Goal: Transaction & Acquisition: Purchase product/service

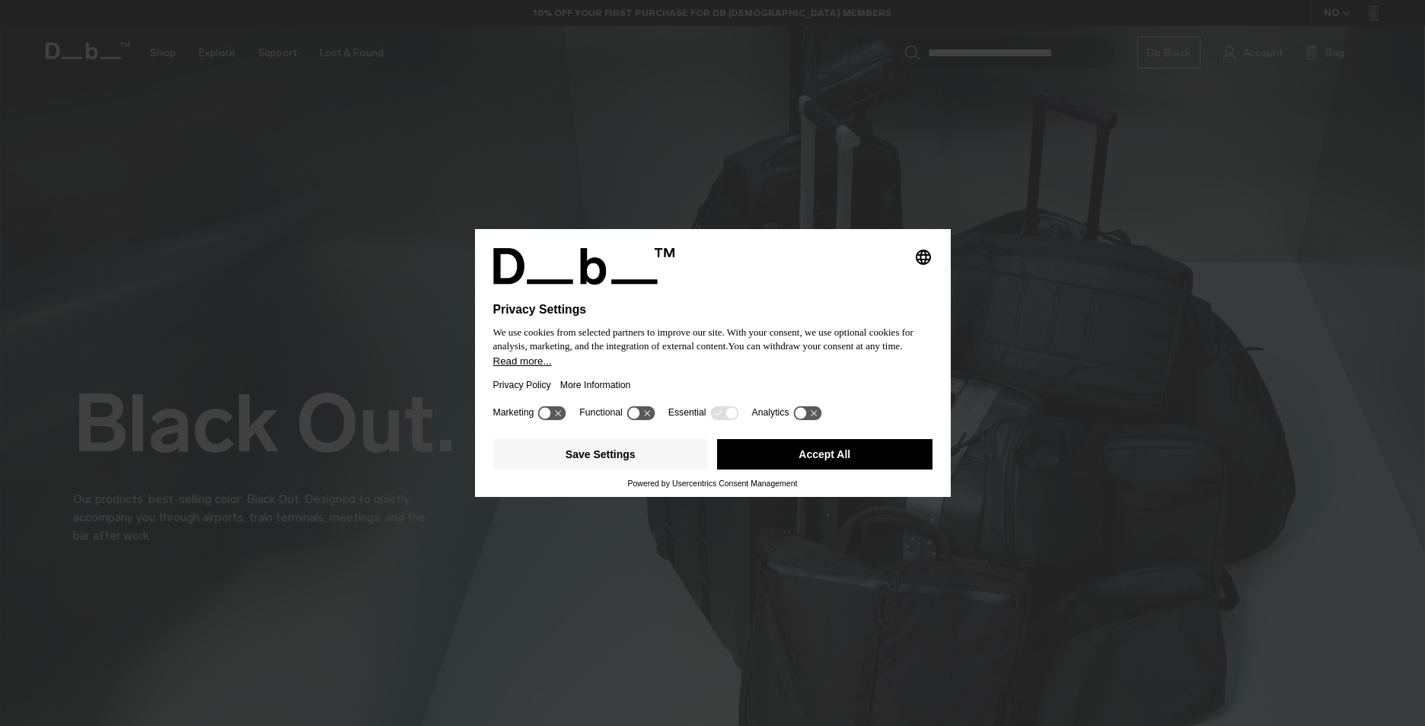
click at [833, 456] on button "Accept All" at bounding box center [824, 454] width 215 height 30
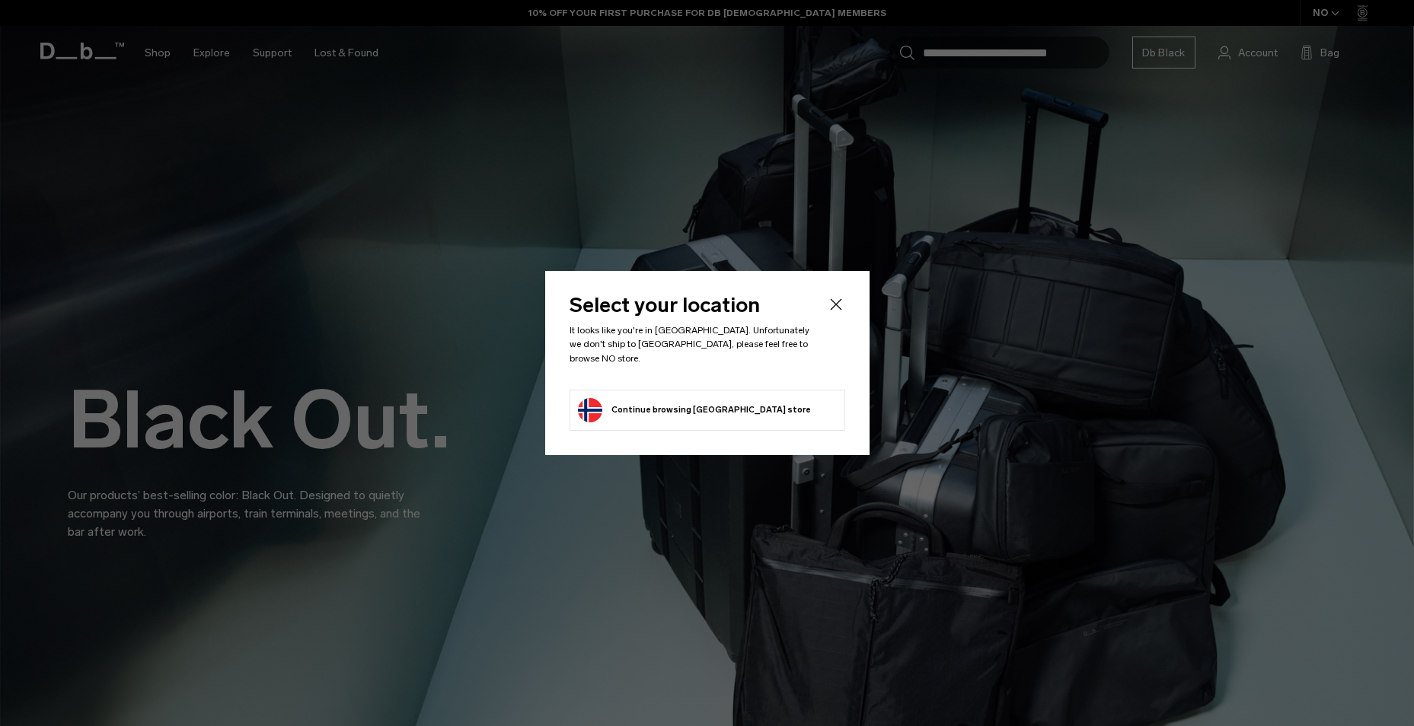
click at [847, 308] on div "Select your location It looks like you're in Vietnam. Unfortunately we don't sh…" at bounding box center [707, 362] width 324 height 183
click at [819, 311] on header "Select your location It looks like you're in Vietnam. Unfortunately we don't sh…" at bounding box center [708, 342] width 276 height 94
click at [834, 312] on icon "Close" at bounding box center [836, 304] width 18 height 18
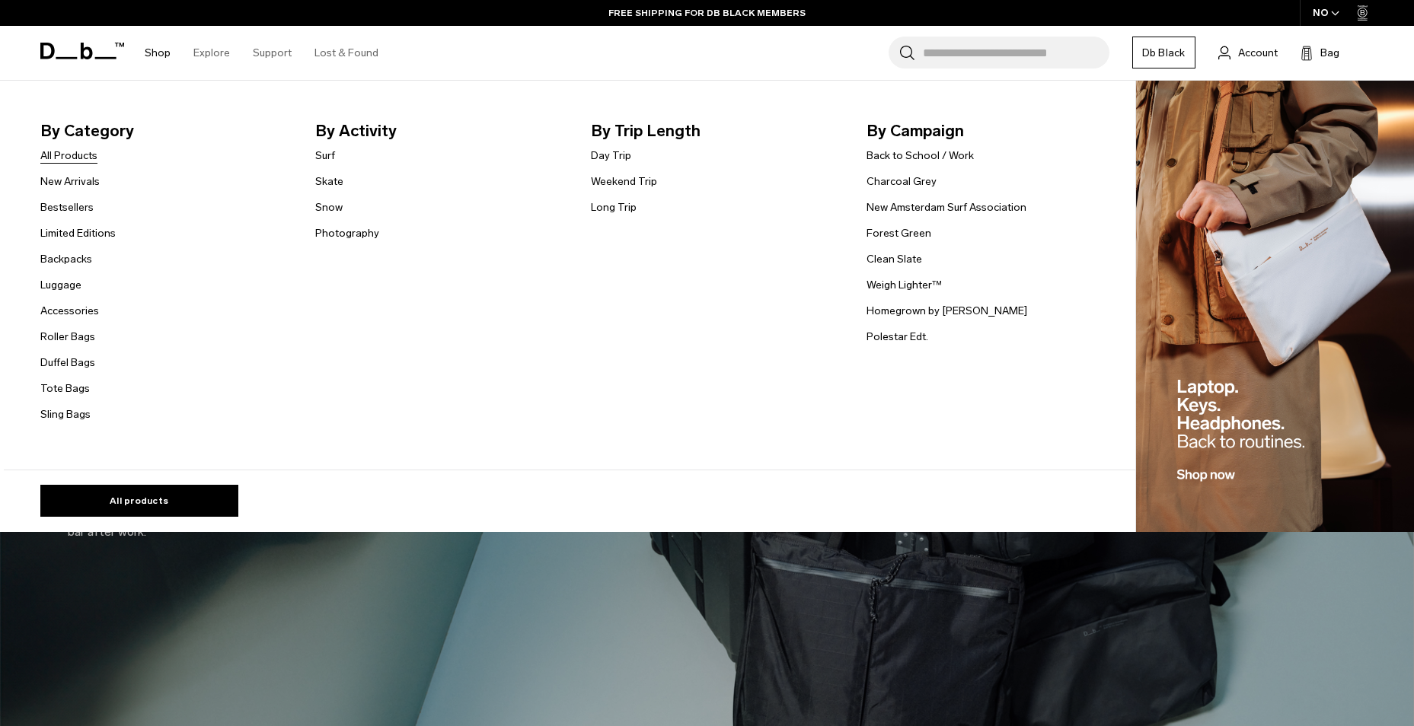
click at [77, 155] on link "All Products" at bounding box center [68, 156] width 57 height 16
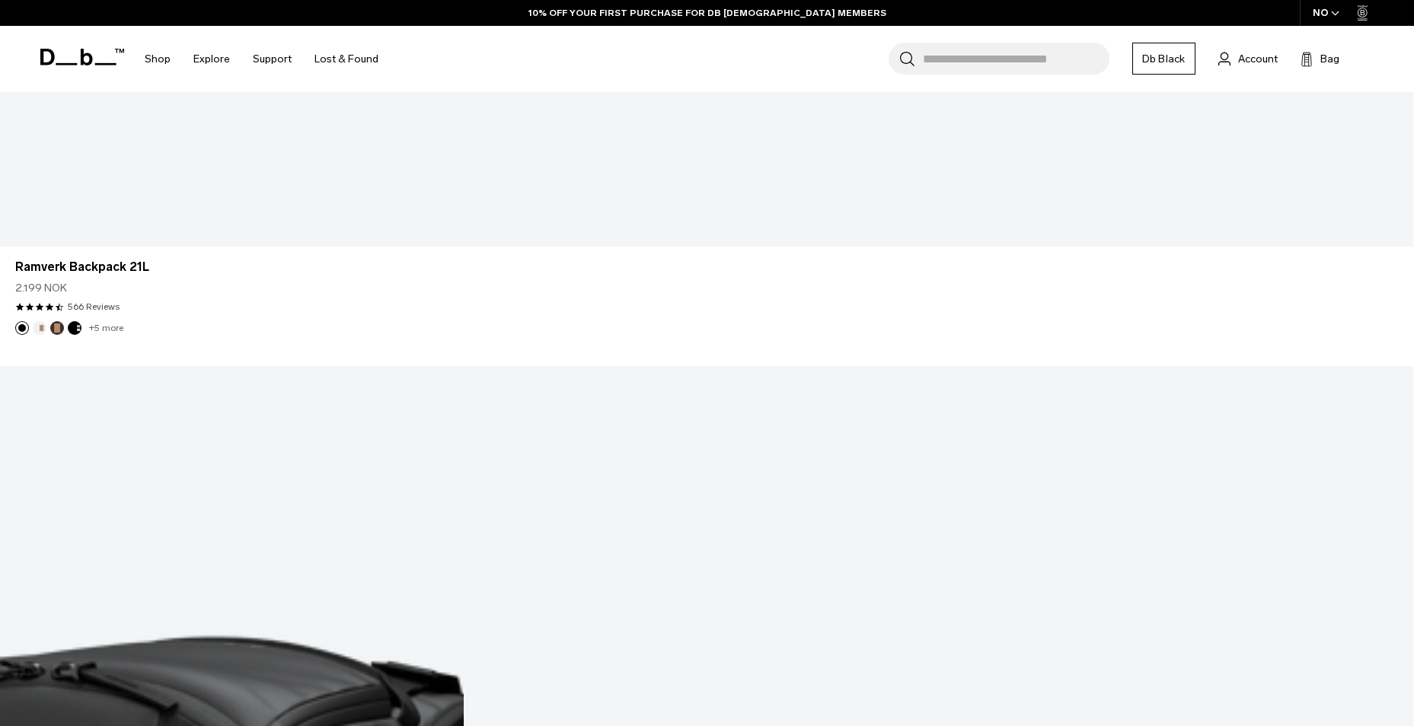
scroll to position [6109, 0]
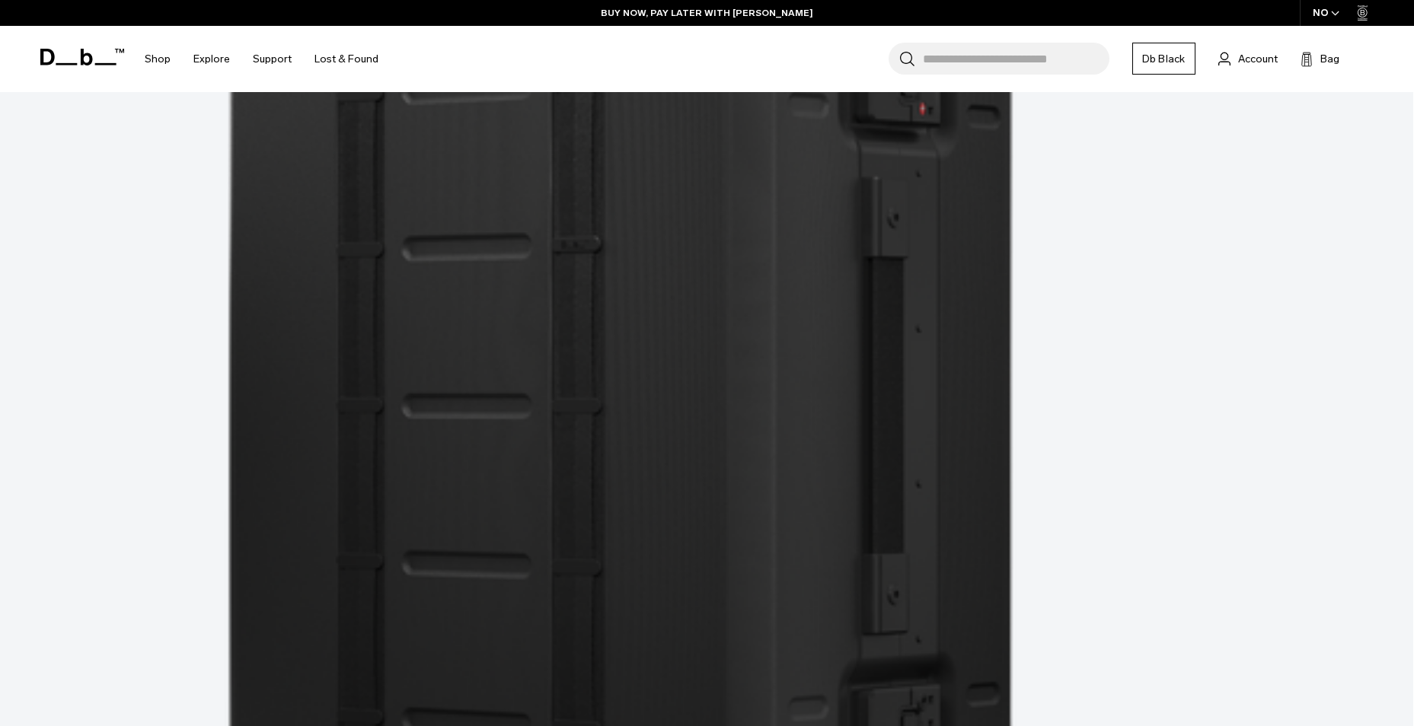
scroll to position [11375, 0]
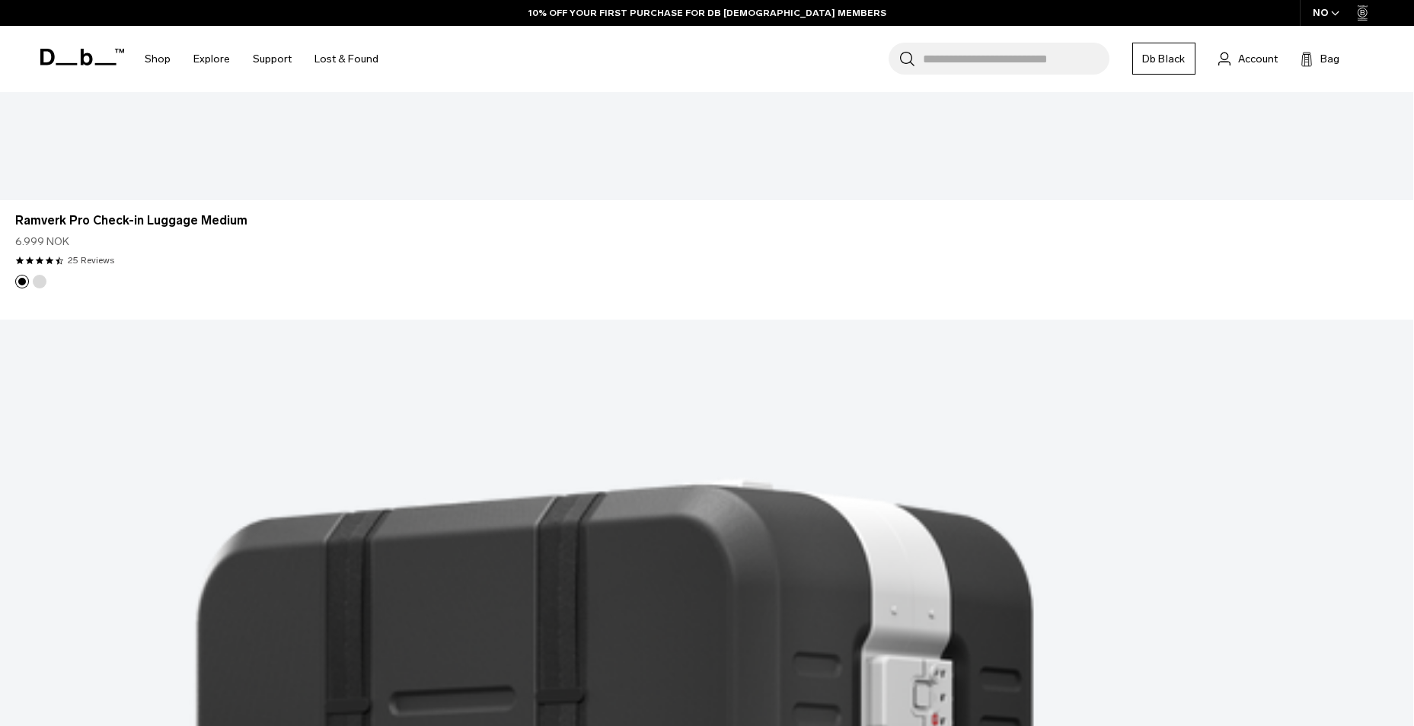
scroll to position [11984, 0]
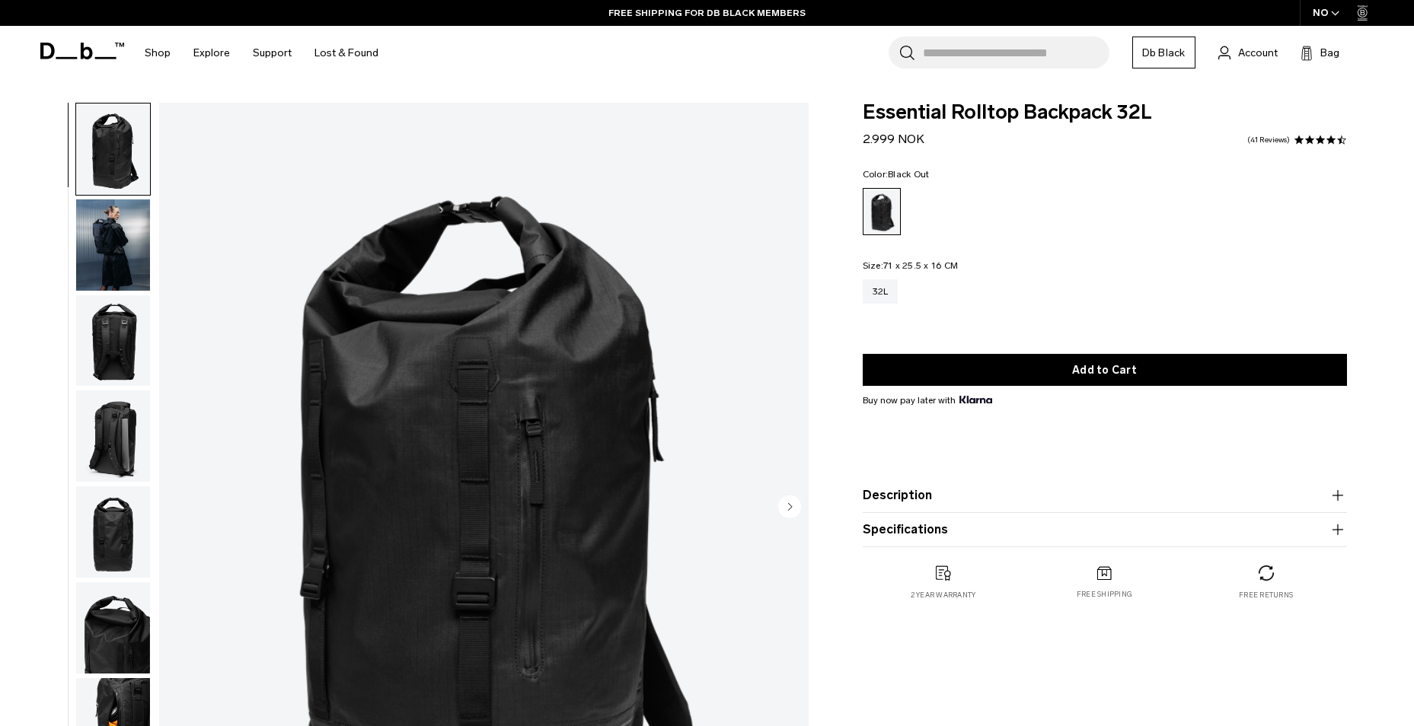
click at [94, 237] on img "button" at bounding box center [113, 244] width 74 height 91
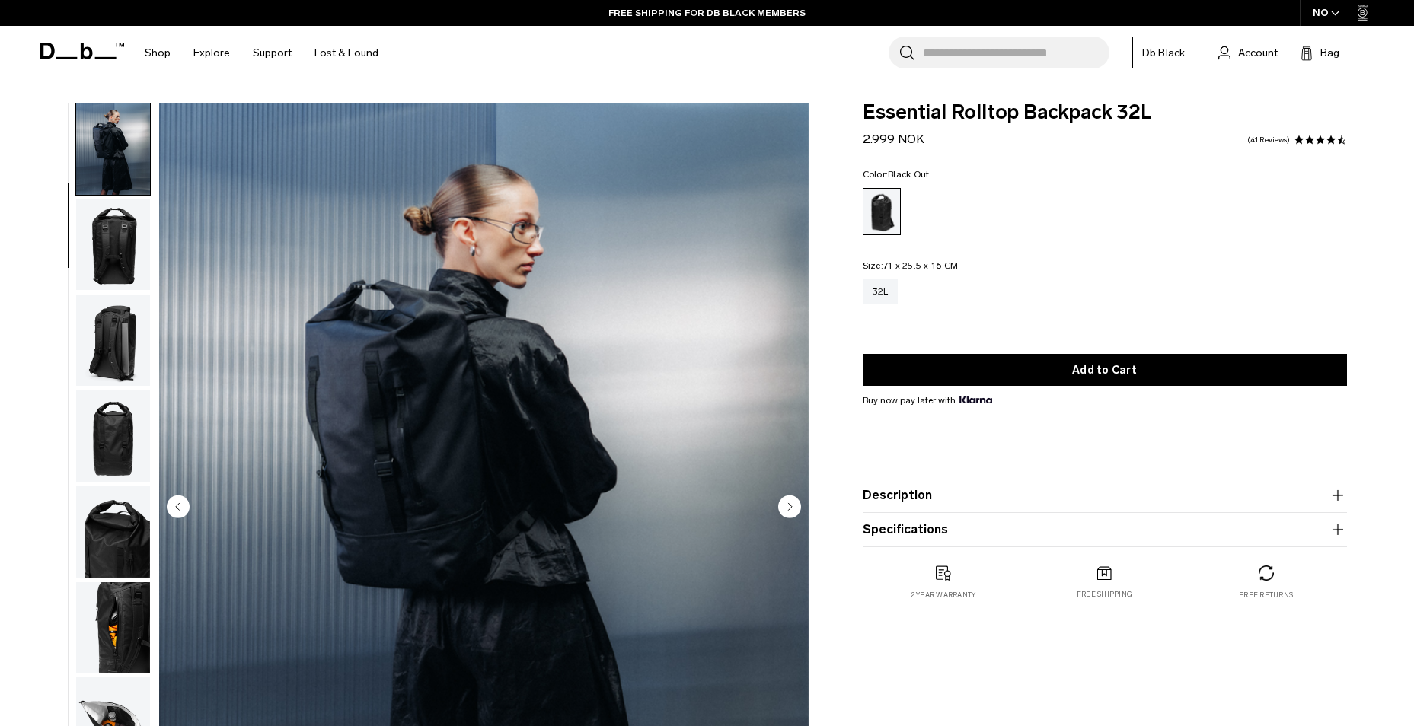
click at [98, 297] on img "button" at bounding box center [113, 340] width 74 height 91
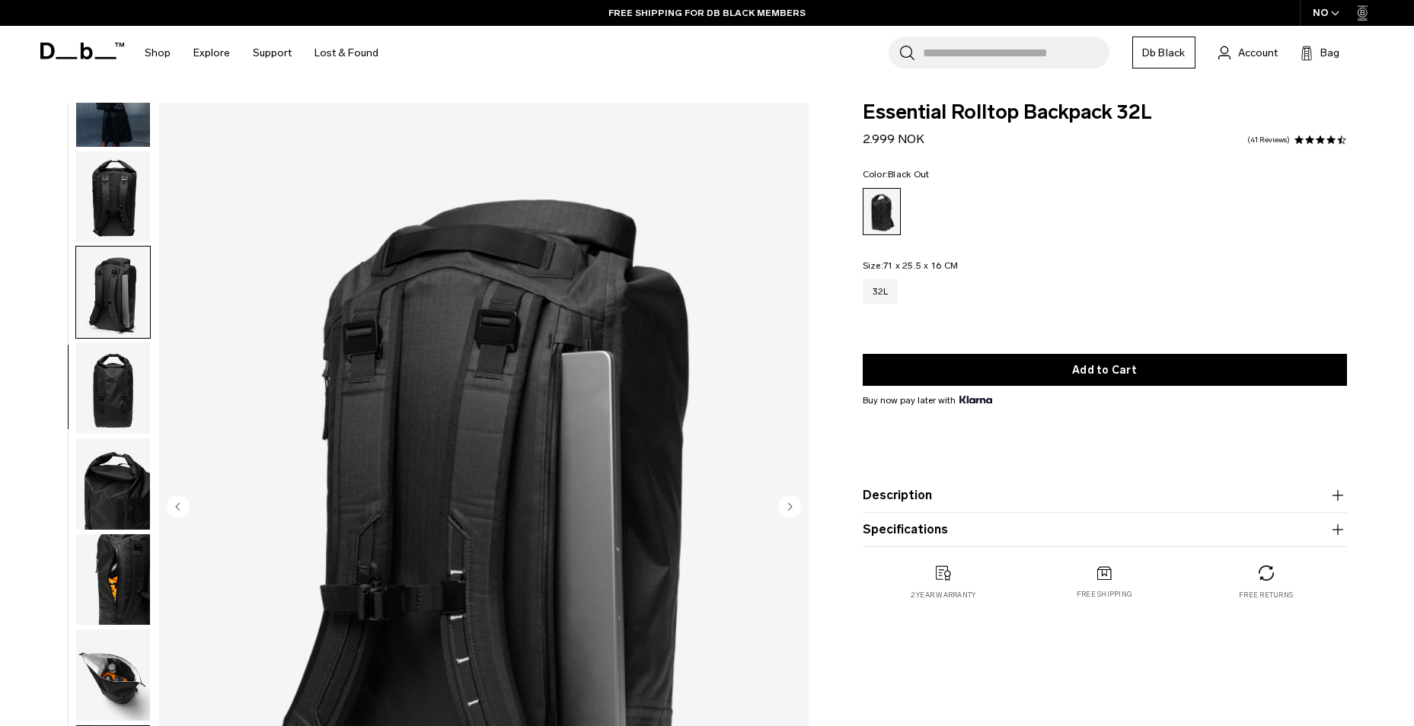
click at [101, 405] on img "button" at bounding box center [113, 388] width 74 height 91
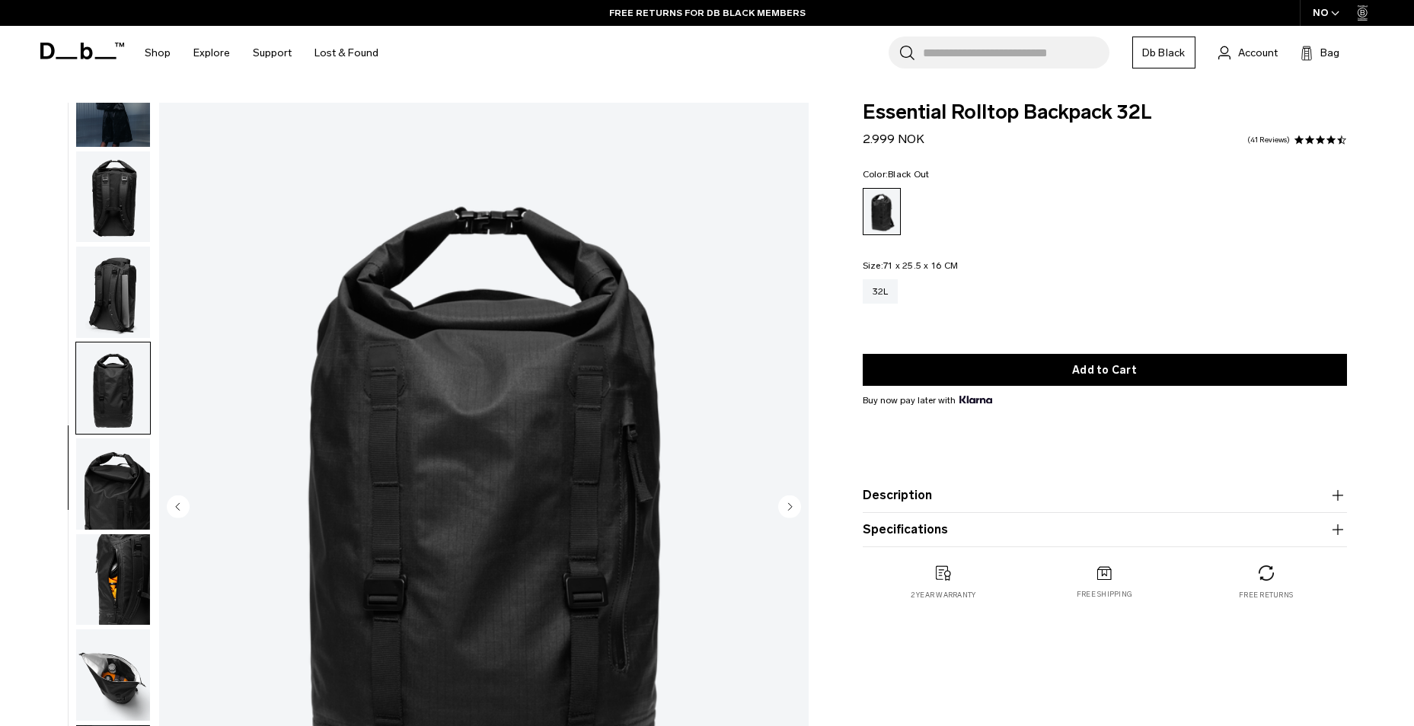
click at [134, 470] on img "button" at bounding box center [113, 484] width 74 height 91
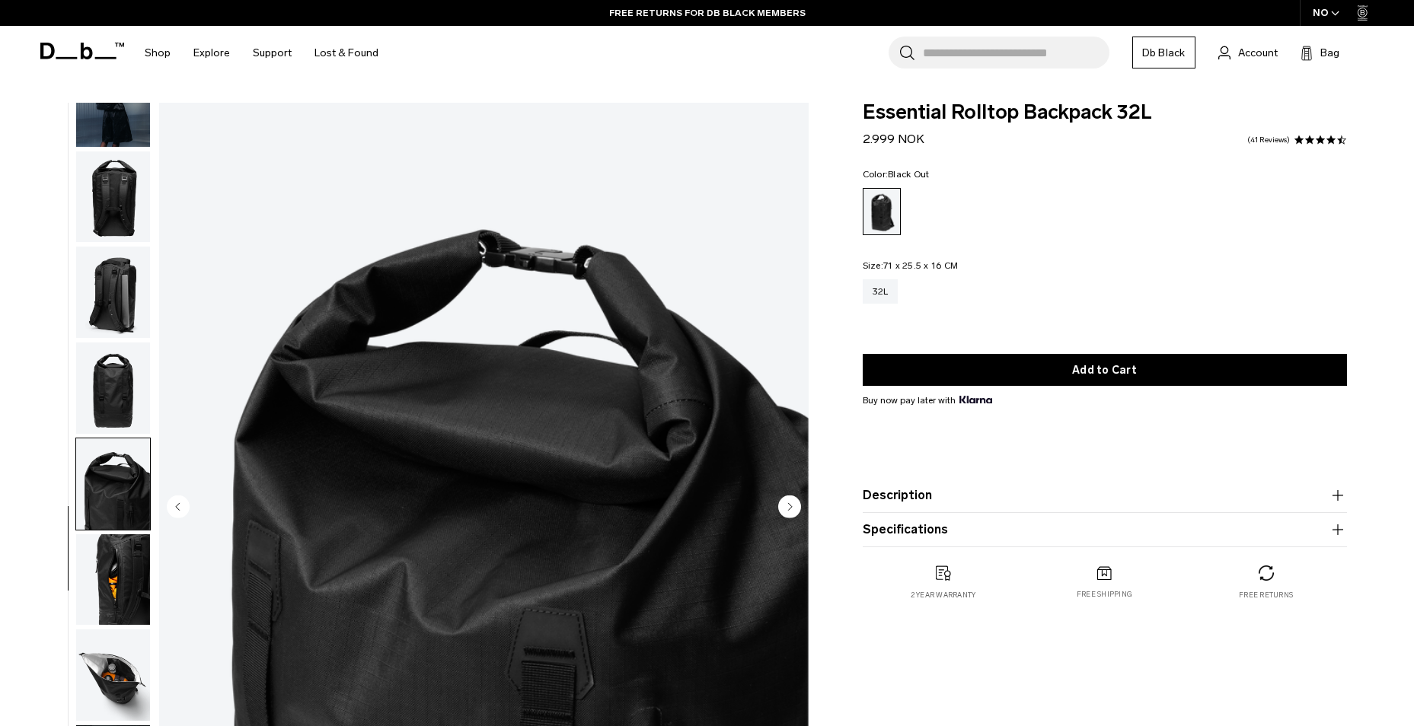
click at [129, 586] on img "button" at bounding box center [113, 579] width 74 height 91
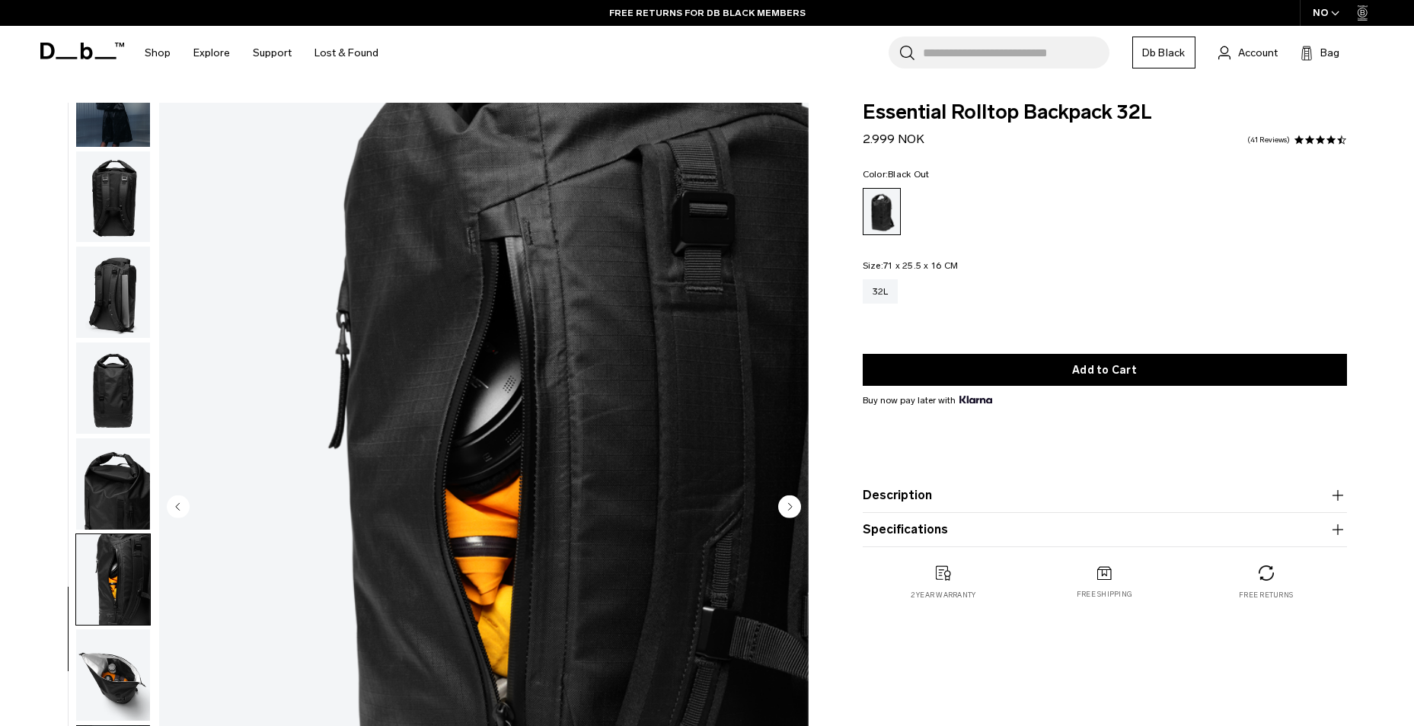
click at [114, 669] on img "button" at bounding box center [113, 675] width 74 height 91
